Goal: Task Accomplishment & Management: Use online tool/utility

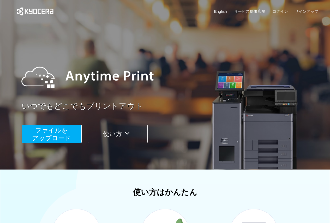
scroll to position [152, 0]
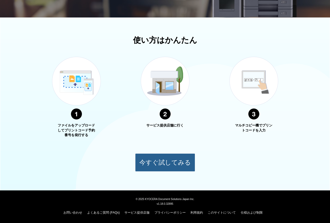
click at [189, 163] on button "今すぐ試してみる" at bounding box center [165, 162] width 60 height 18
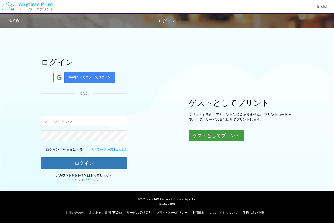
click at [216, 133] on button "ゲストとしてプリント" at bounding box center [216, 135] width 55 height 11
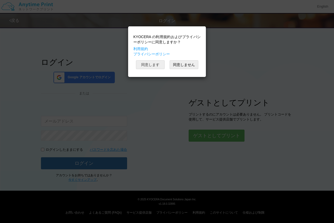
click at [153, 62] on button "同意します" at bounding box center [150, 64] width 29 height 9
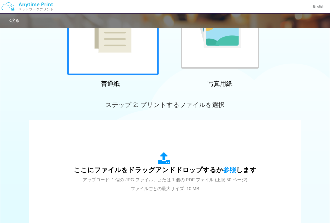
scroll to position [130, 0]
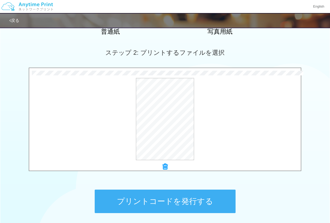
click at [174, 202] on button "プリントコードを発行する" at bounding box center [165, 201] width 141 height 23
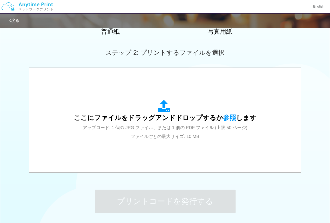
scroll to position [0, 0]
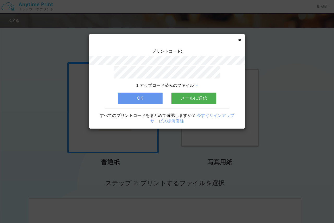
click at [193, 84] on span "1 アップロード済みのファイル" at bounding box center [165, 85] width 58 height 4
click at [196, 83] on icon at bounding box center [196, 85] width 3 height 4
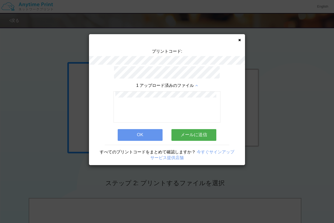
click at [238, 39] on icon at bounding box center [239, 39] width 3 height 3
